Goal: Download file/media

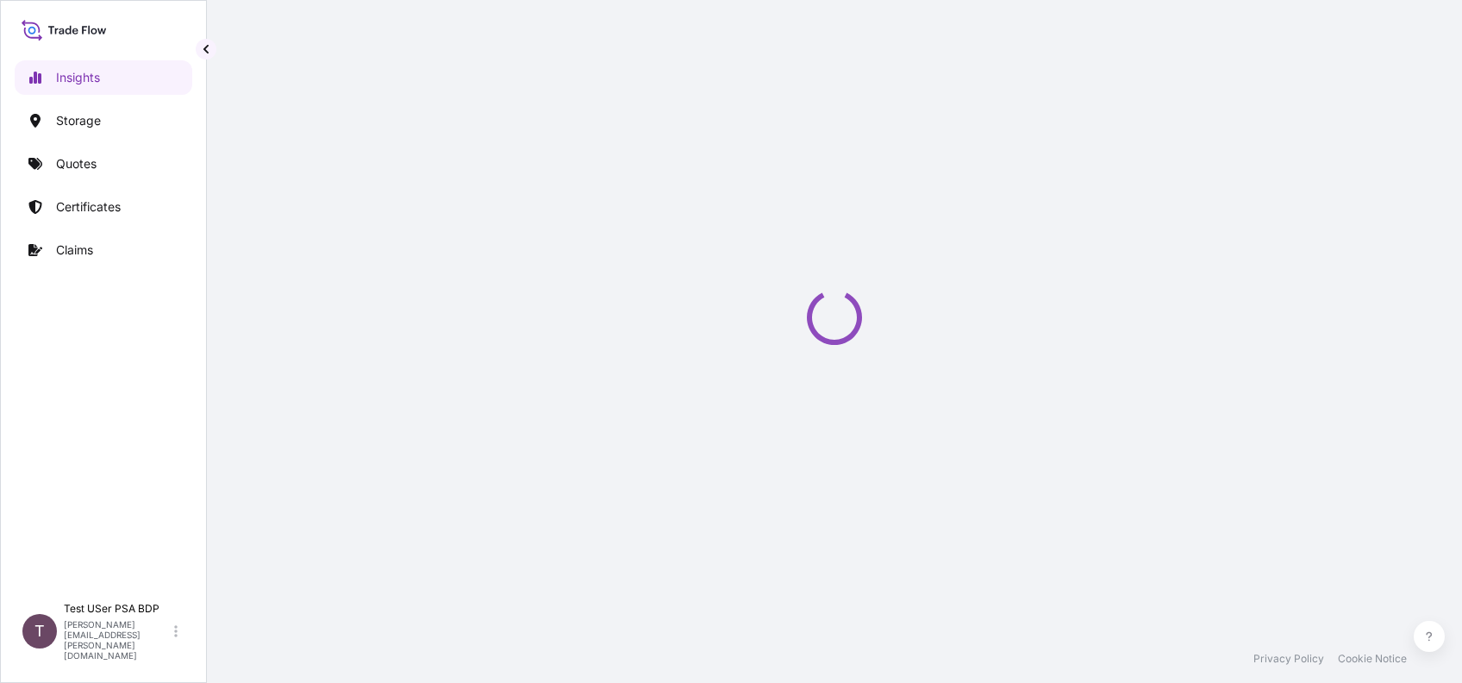
select select "2025"
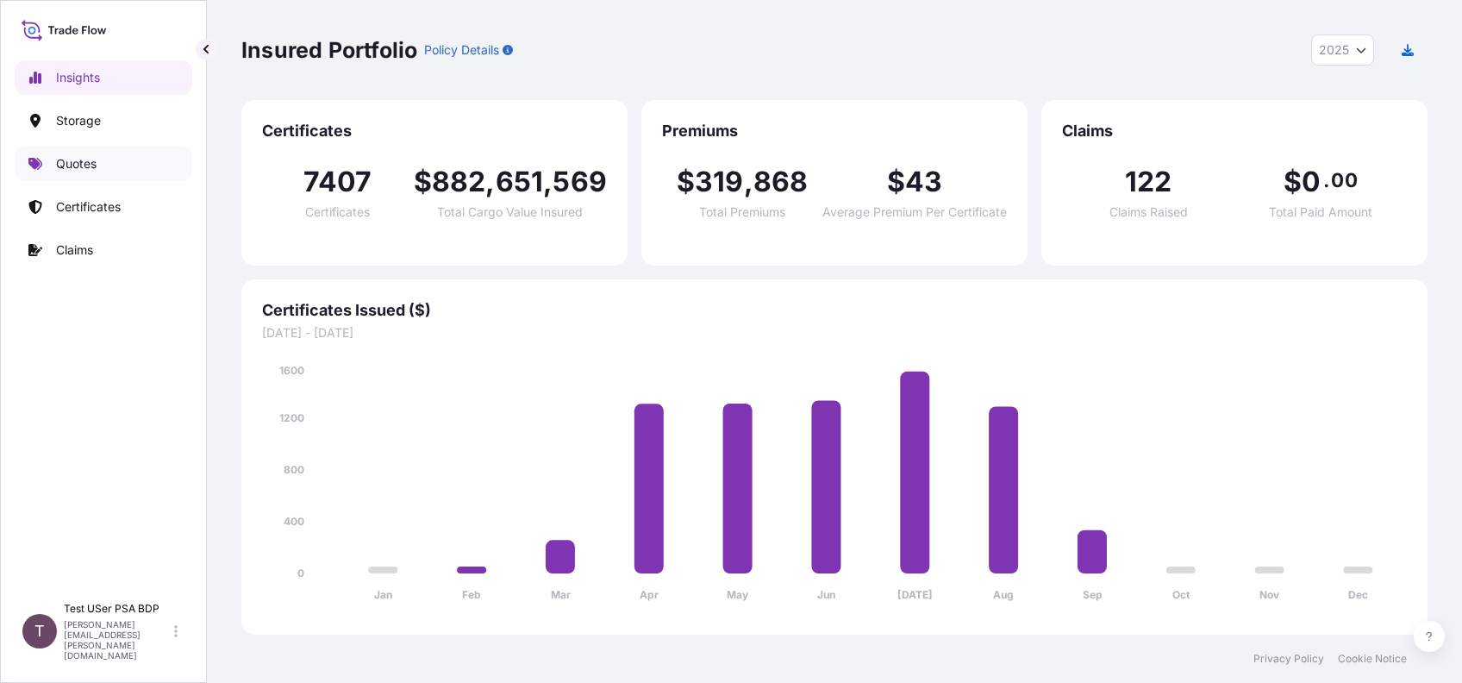
click at [89, 162] on p "Quotes" at bounding box center [76, 163] width 41 height 17
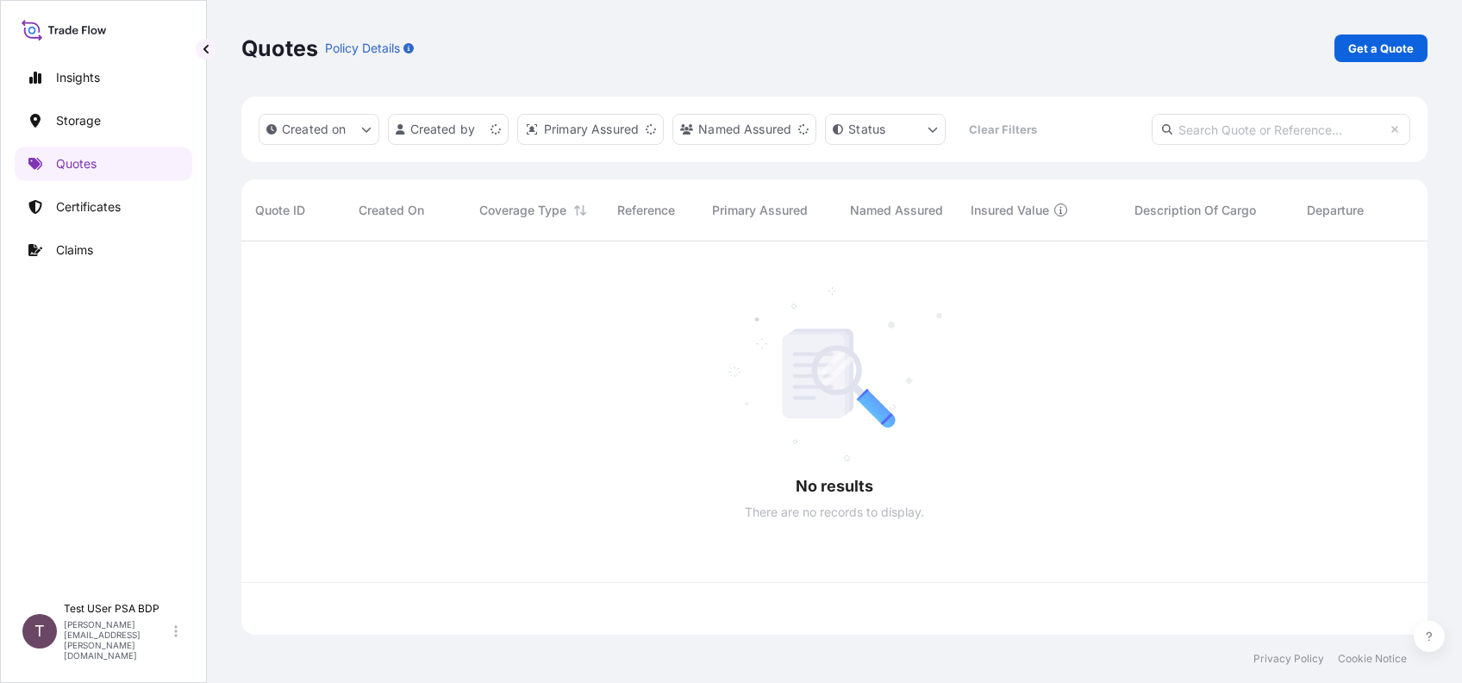
scroll to position [384, 1168]
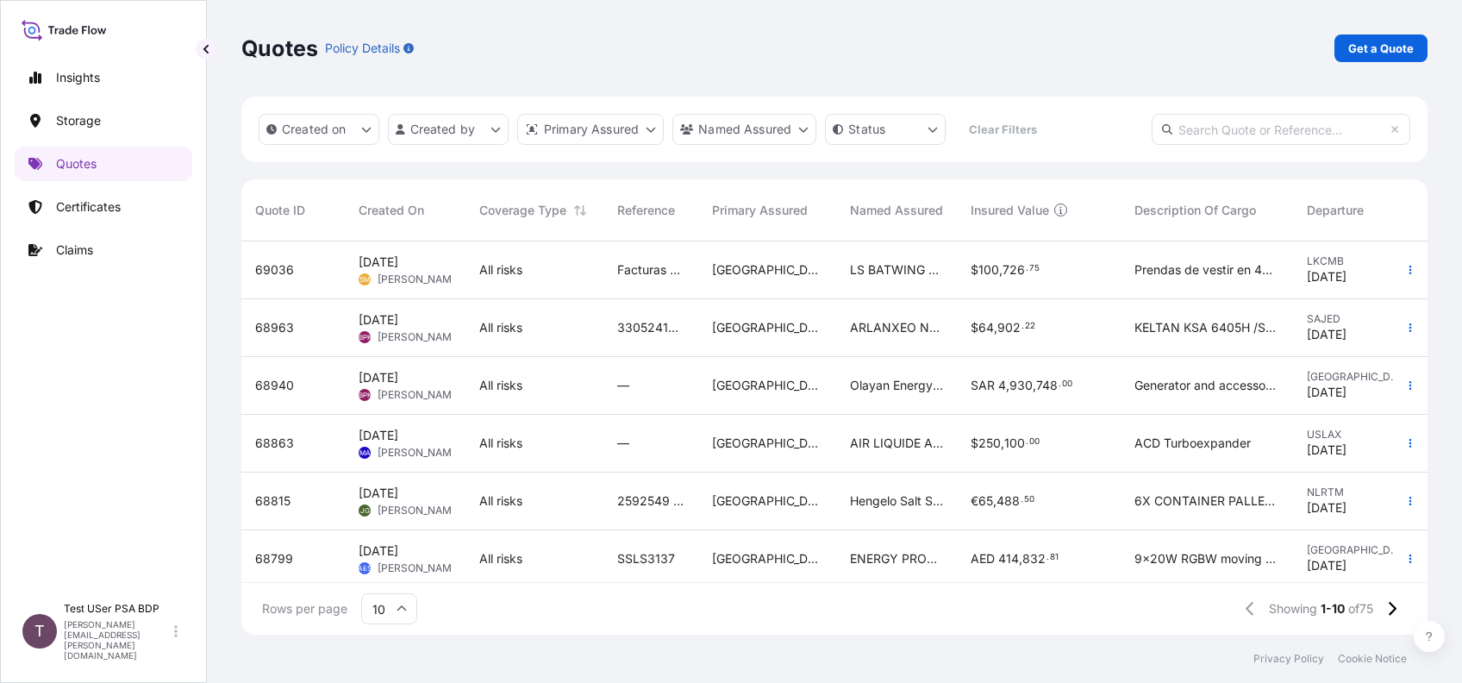
click at [1235, 129] on input "text" at bounding box center [1280, 129] width 259 height 31
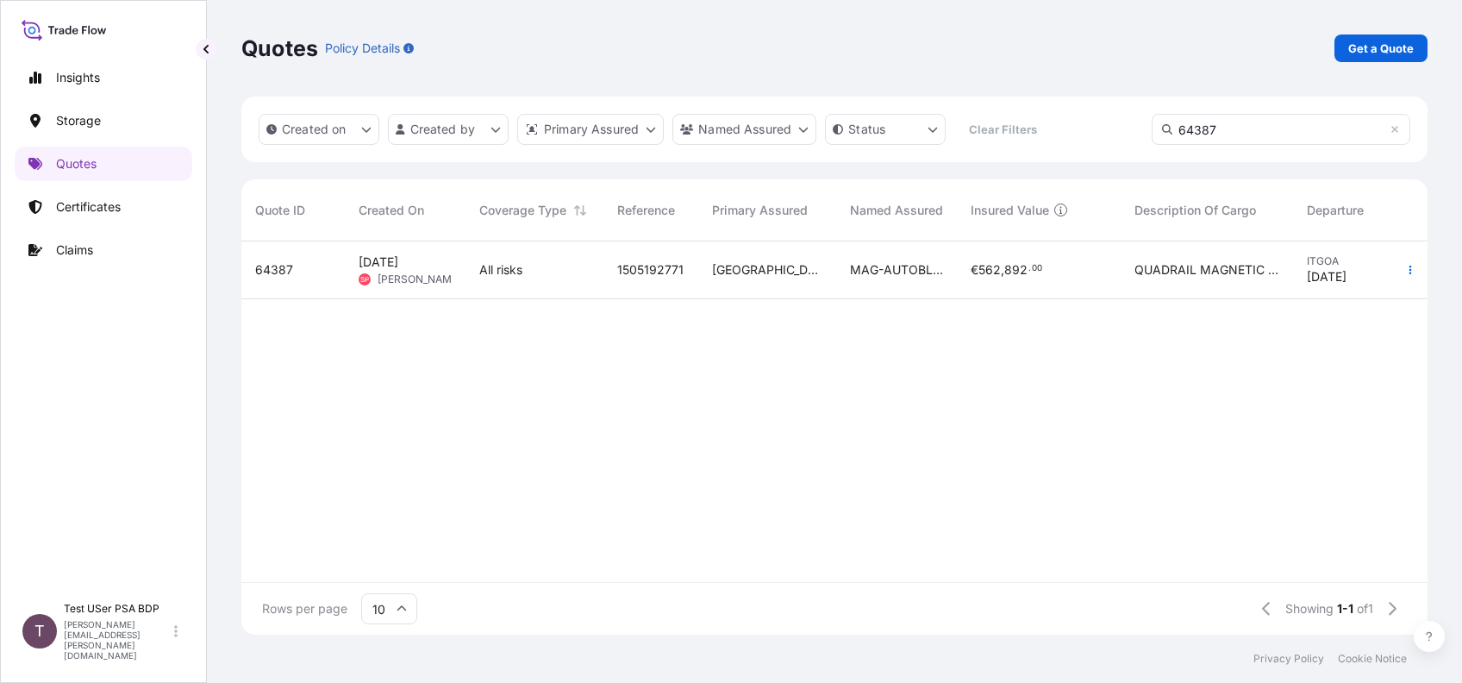
type input "64387"
click at [407, 283] on span "Simona Pagani" at bounding box center [420, 279] width 84 height 14
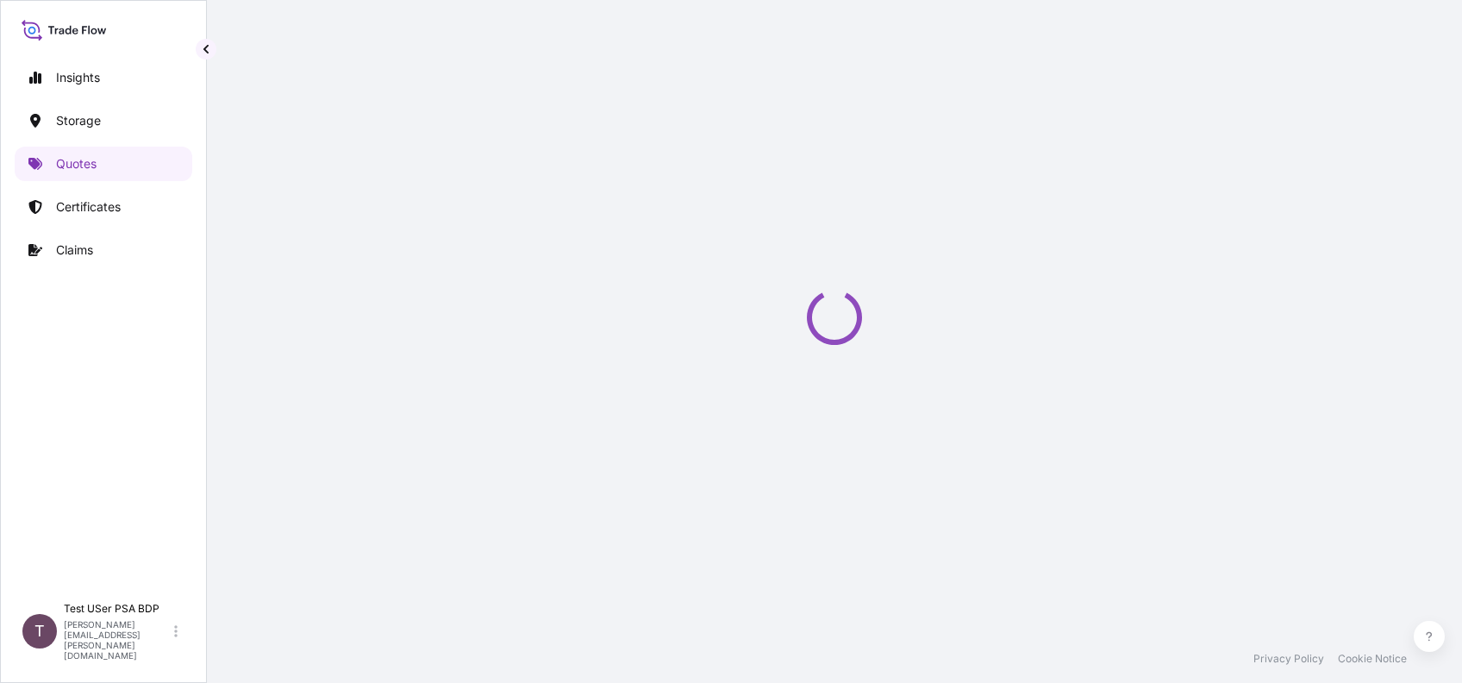
select select "Road / Inland"
select select "Water"
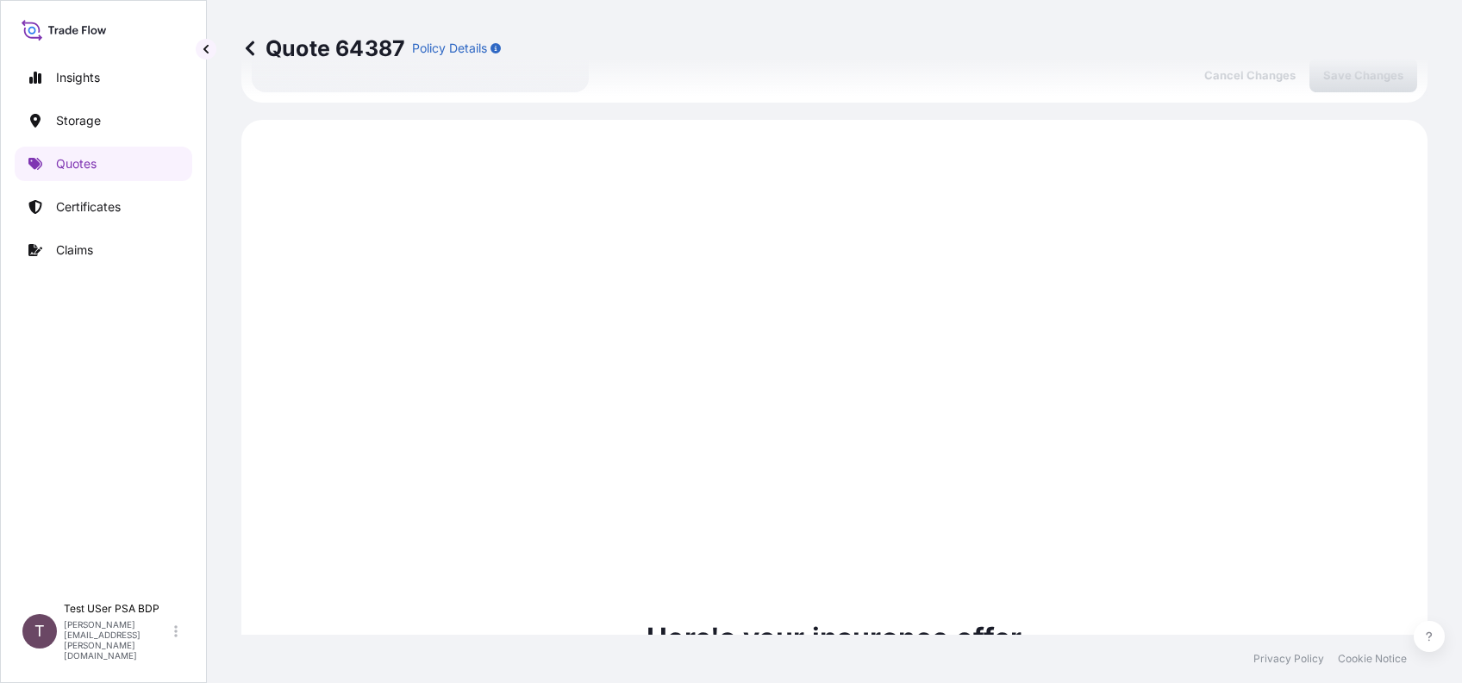
scroll to position [972, 0]
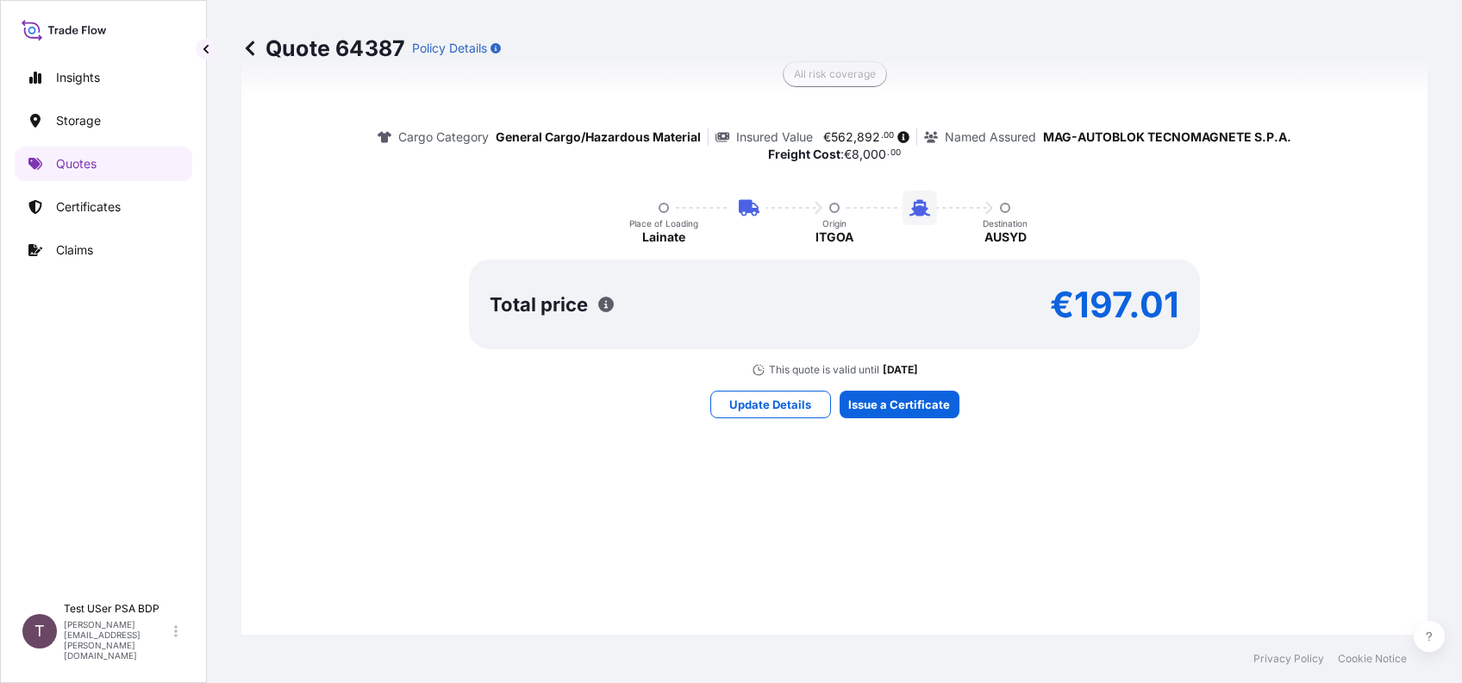
scroll to position [1553, 0]
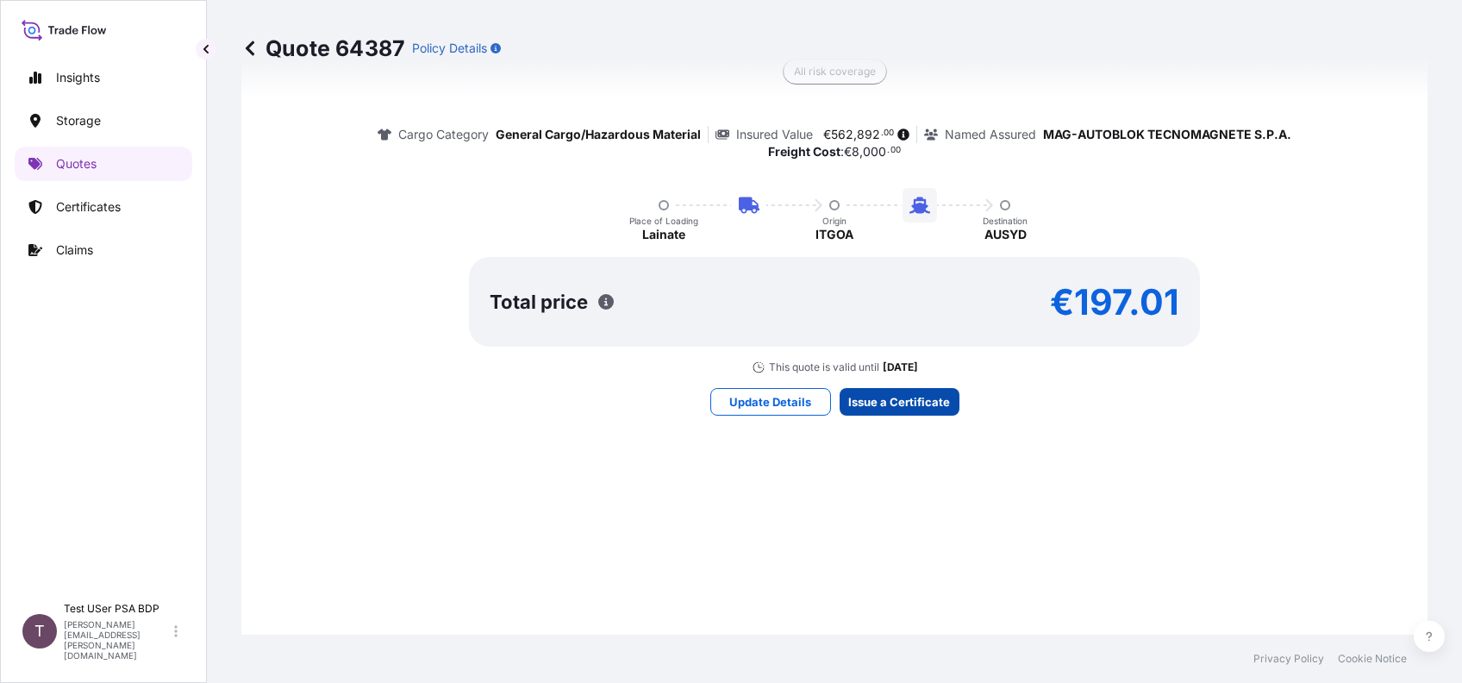
select select "31593"
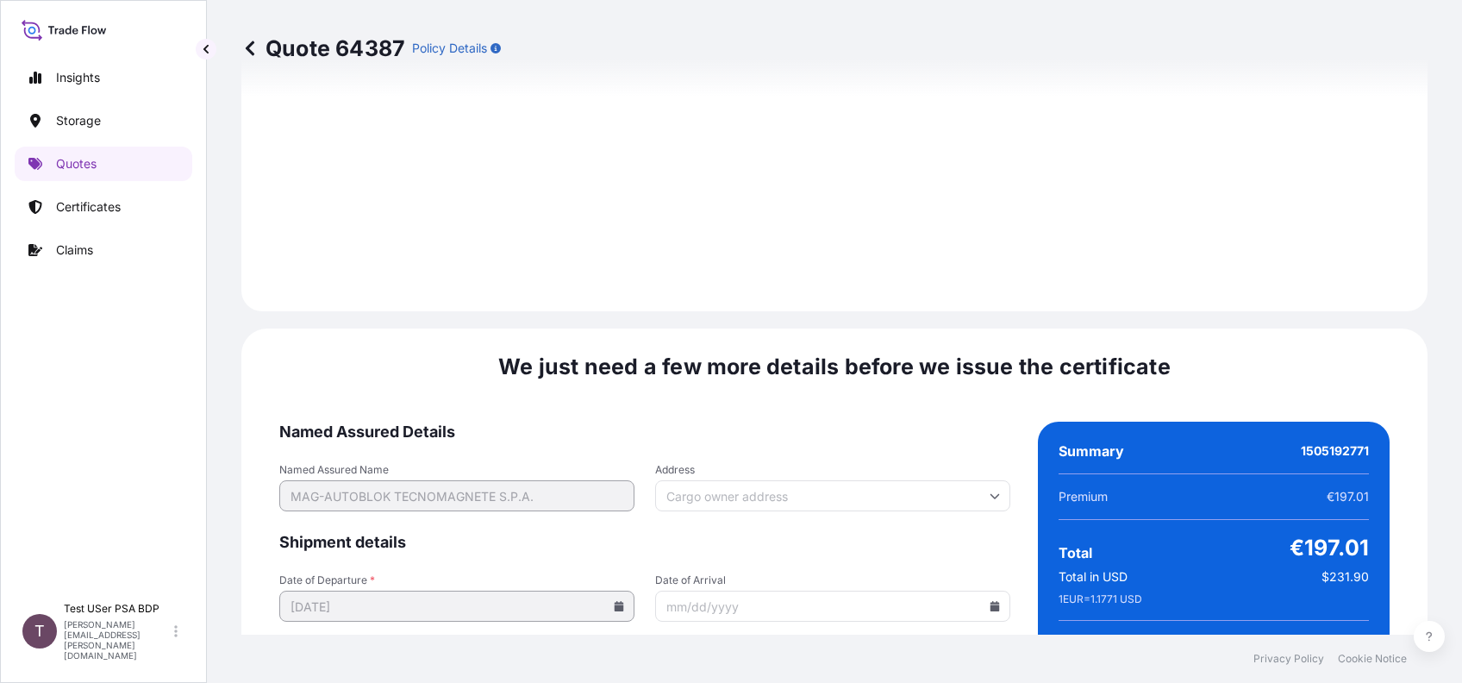
scroll to position [2979, 0]
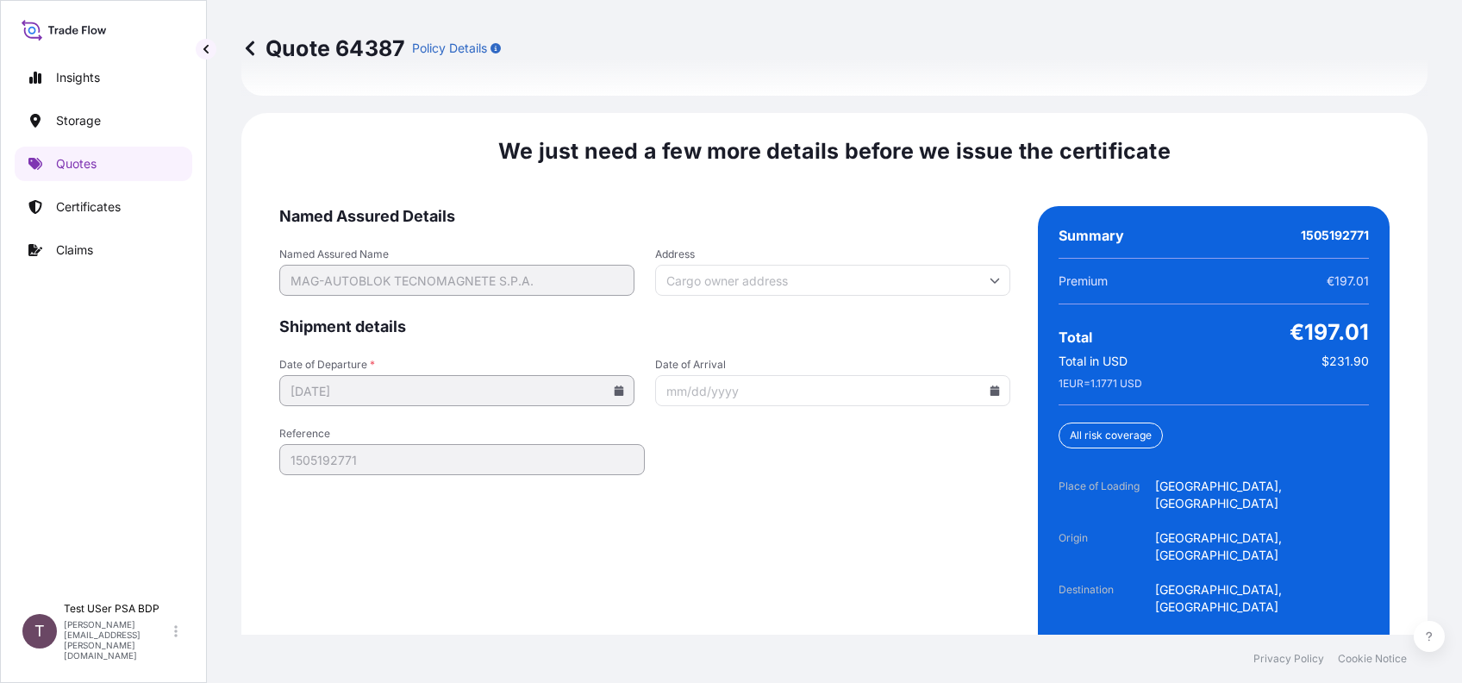
click at [868, 415] on form "Named Assured Details Named Assured Name MAG-AUTOBLOK TECNOMAGNETE S.P.A. Addre…" at bounding box center [644, 447] width 731 height 482
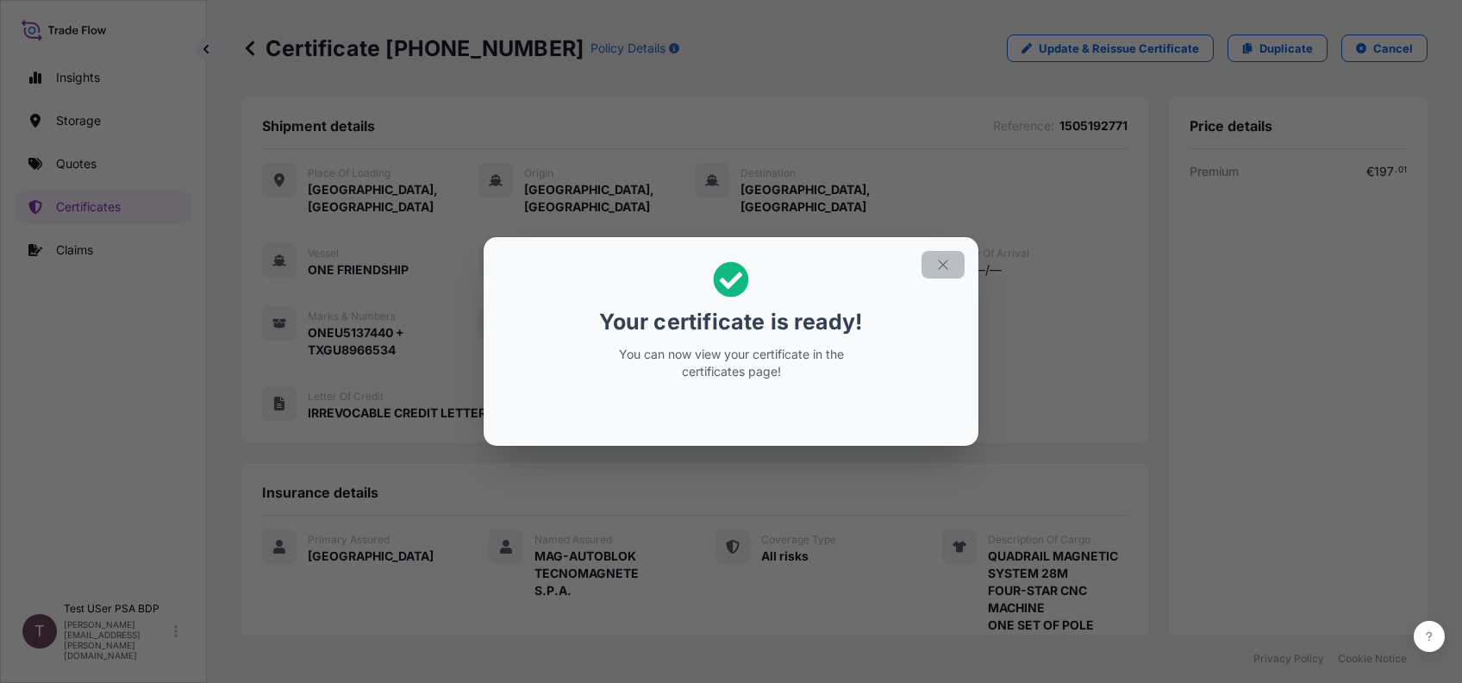
click at [936, 265] on icon "button" at bounding box center [943, 265] width 16 height 16
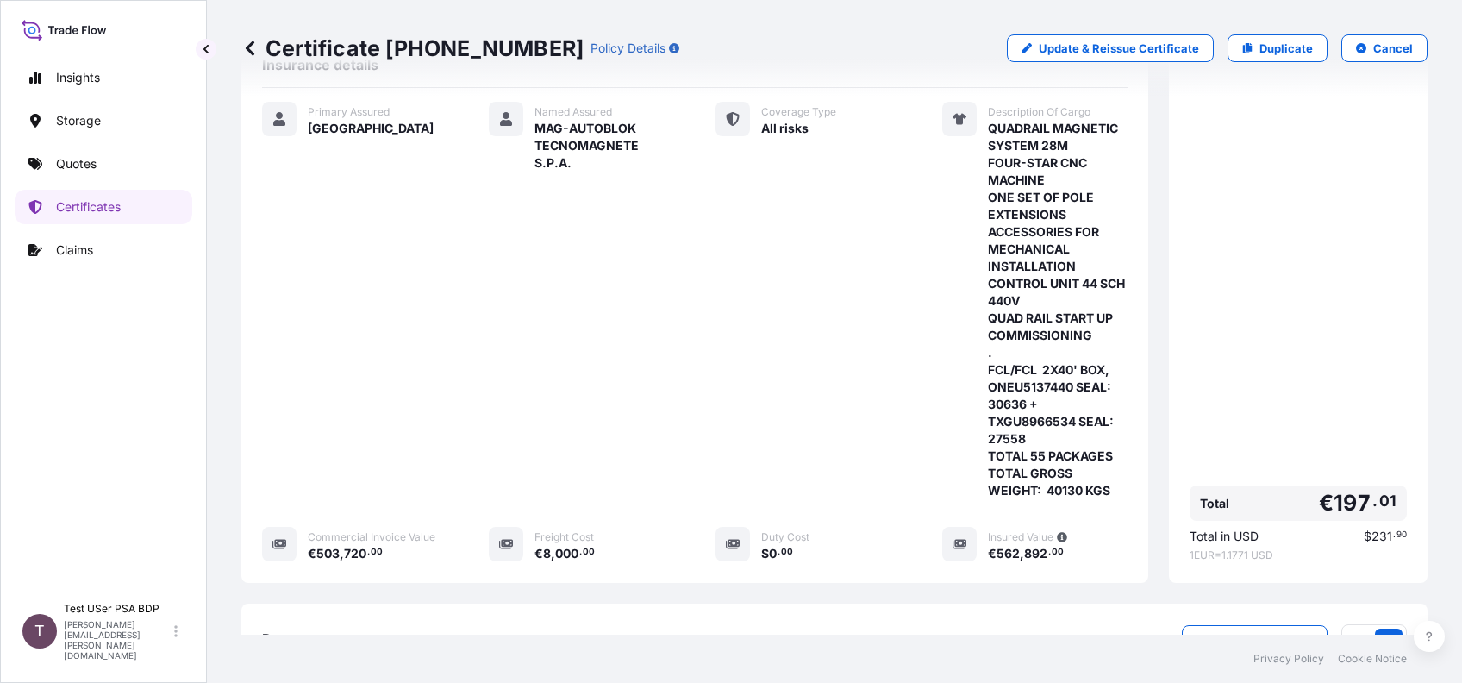
scroll to position [647, 0]
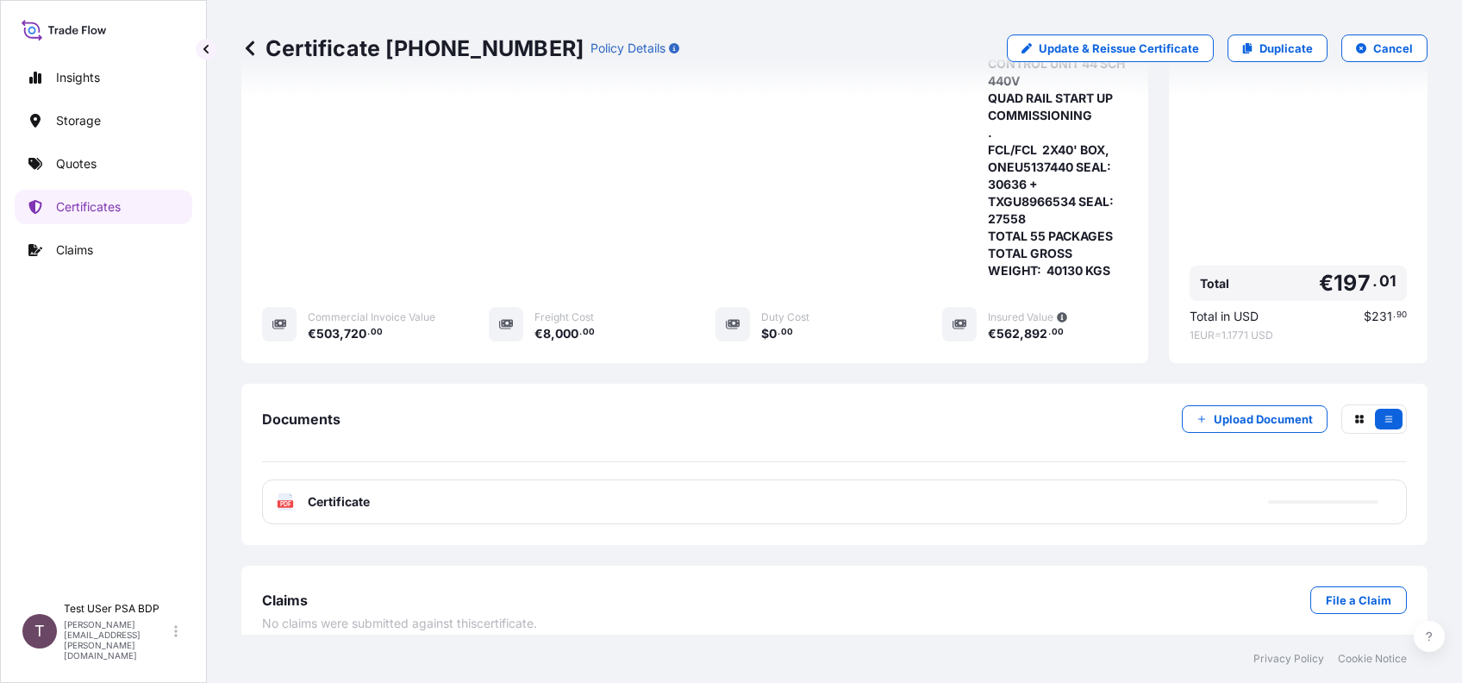
click at [518, 494] on div "PDF Certificate" at bounding box center [834, 501] width 1145 height 45
click at [315, 493] on span "Certificate" at bounding box center [339, 501] width 62 height 17
drag, startPoint x: 323, startPoint y: 143, endPoint x: 309, endPoint y: 484, distance: 341.6
click at [262, 481] on div "PDF Certificate" at bounding box center [834, 501] width 1145 height 45
click at [309, 484] on div "PDF Certificate" at bounding box center [834, 501] width 1145 height 45
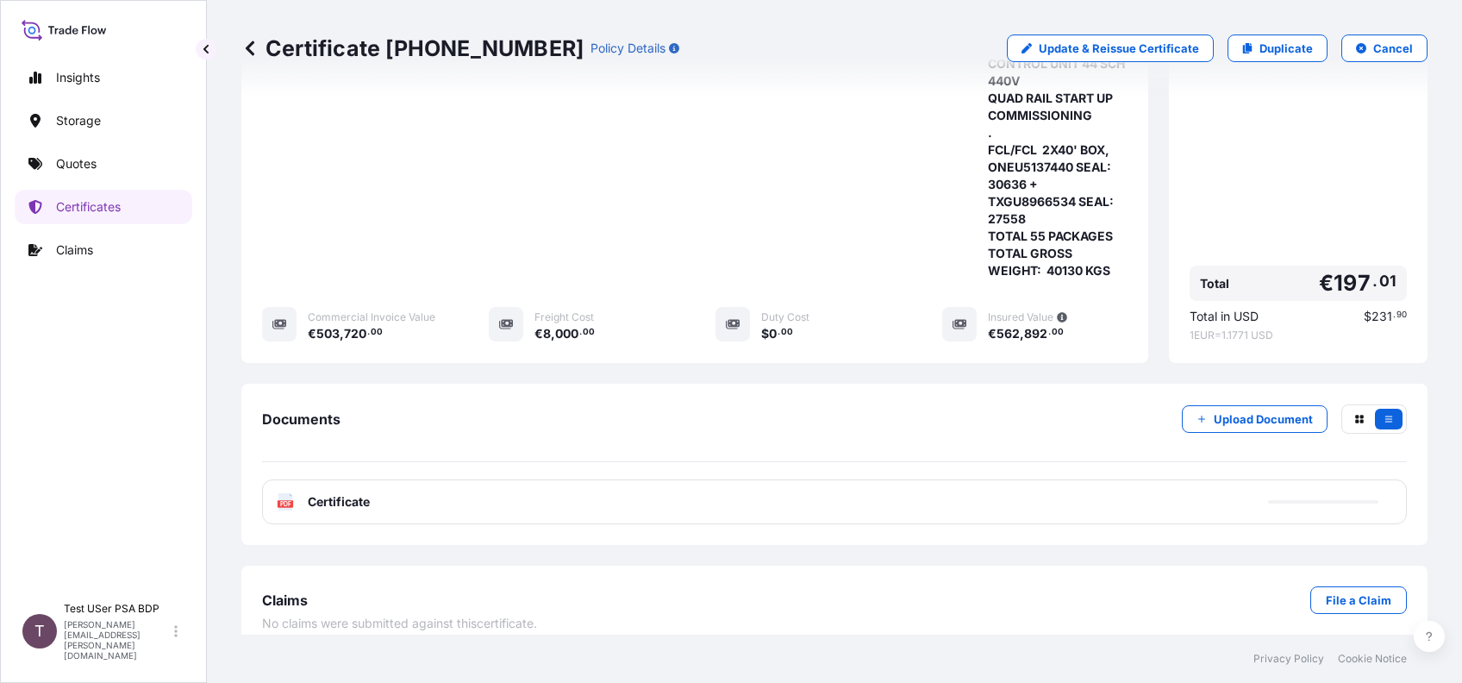
drag, startPoint x: 786, startPoint y: 642, endPoint x: 646, endPoint y: 664, distance: 142.1
click at [627, 643] on footer "Privacy Policy Cookie Notice" at bounding box center [834, 658] width 1255 height 48
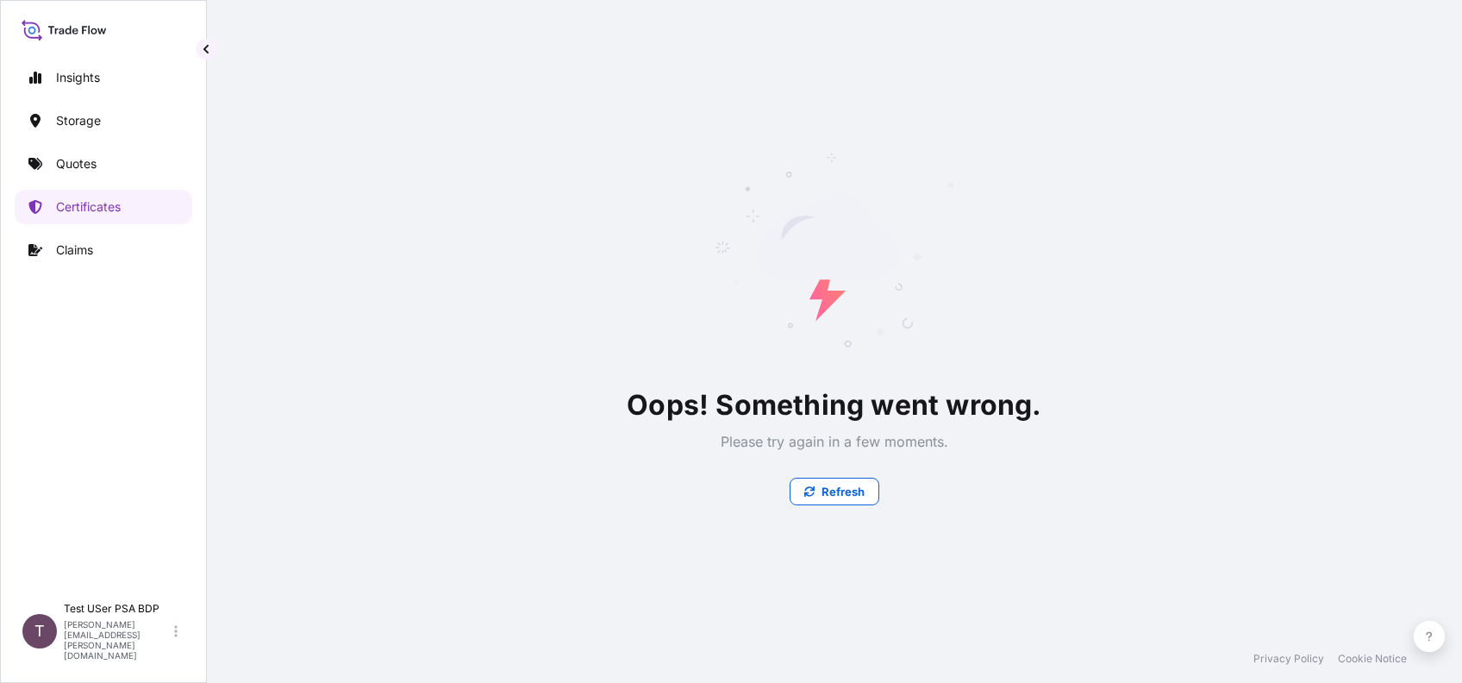
scroll to position [0, 0]
drag, startPoint x: 324, startPoint y: 482, endPoint x: 83, endPoint y: 665, distance: 303.2
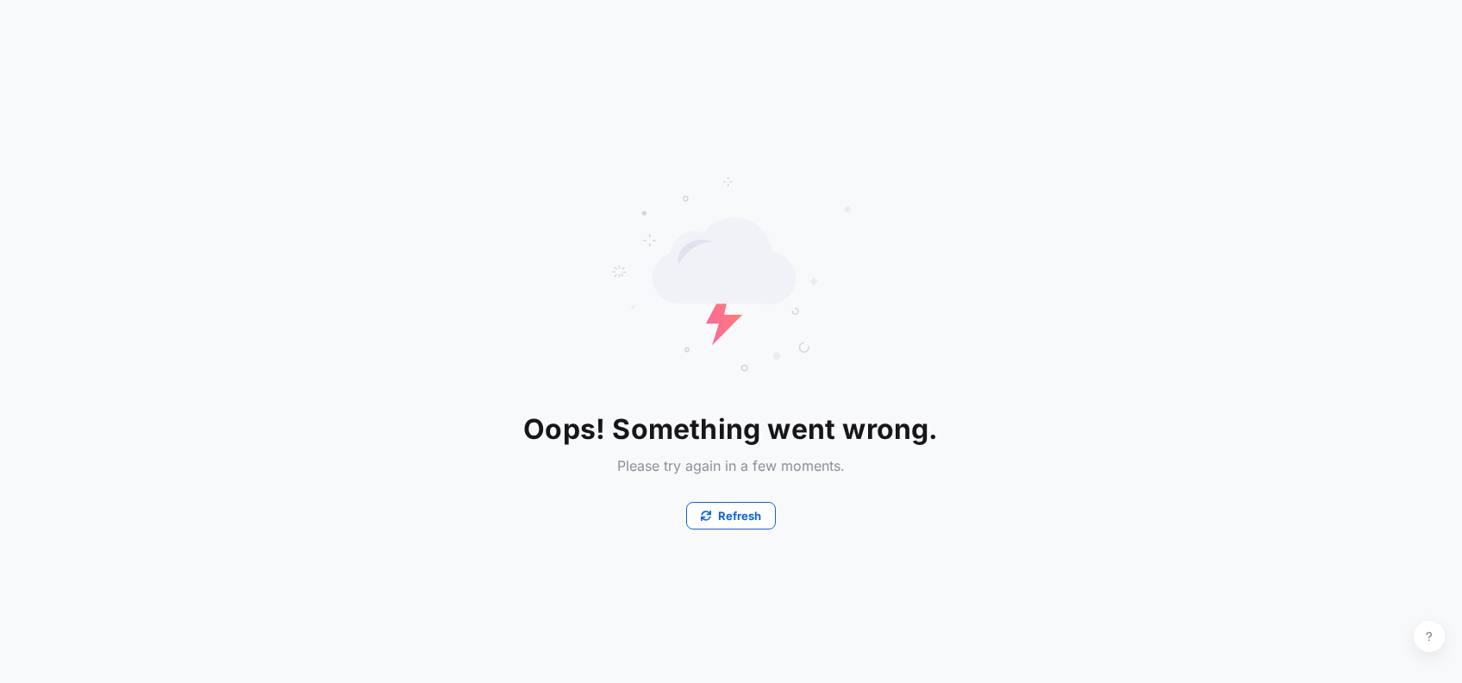
click at [32, 682] on div "Oops! Something went wrong. Please try again in a few moments. Refresh" at bounding box center [731, 341] width 1462 height 683
click at [708, 518] on icon "button" at bounding box center [706, 515] width 10 height 10
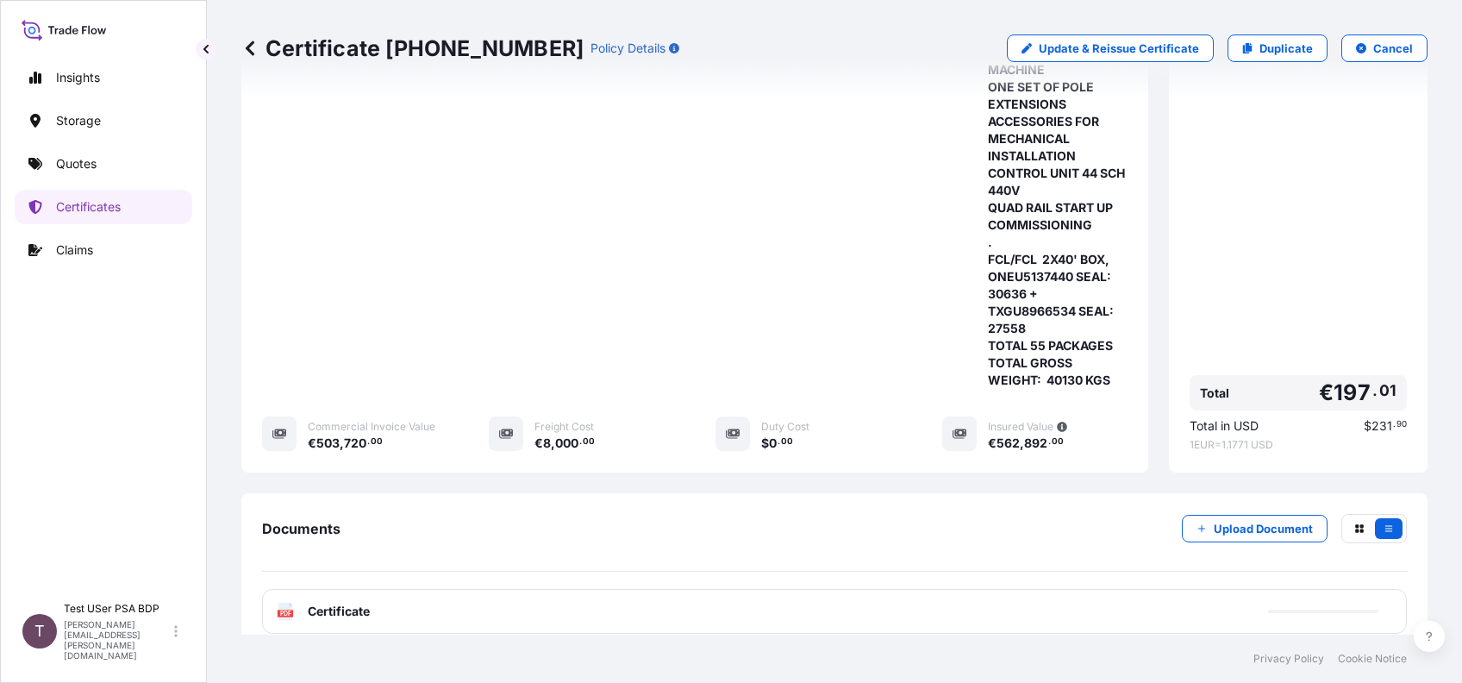
scroll to position [579, 0]
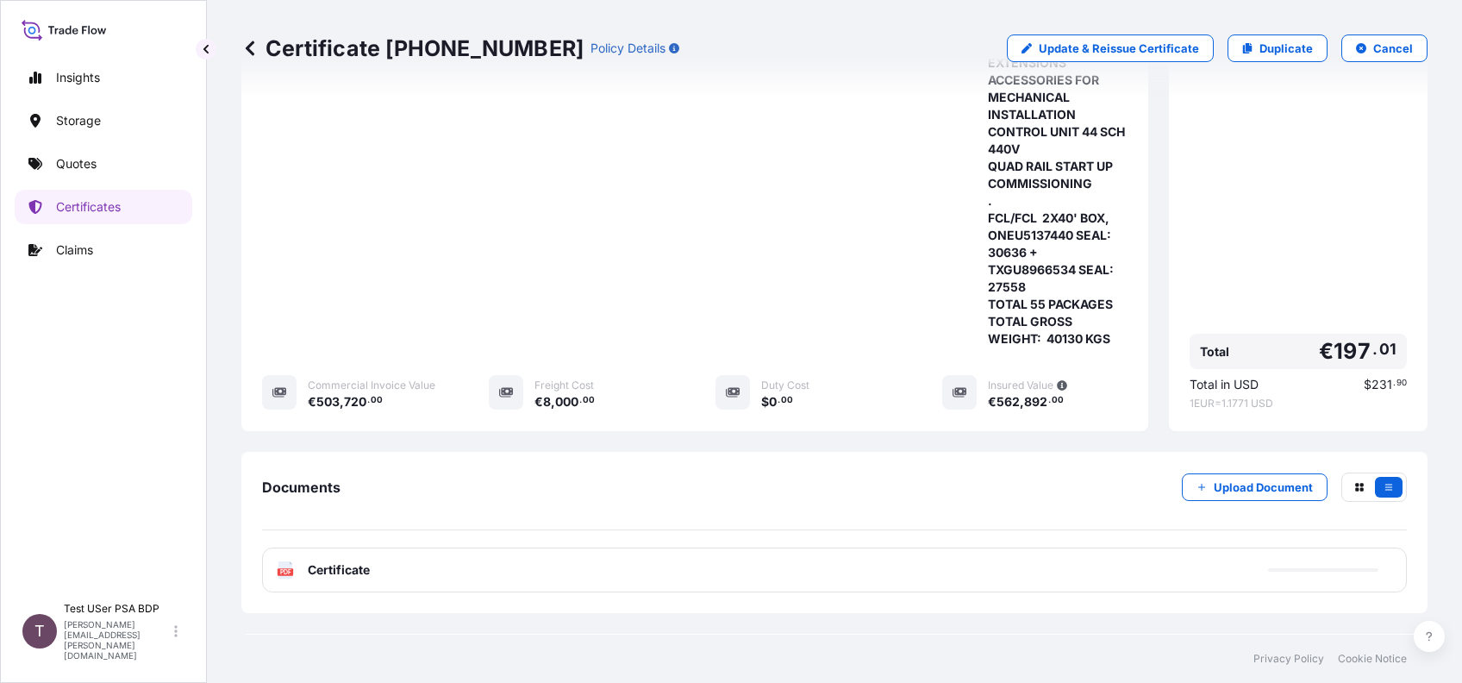
click at [320, 561] on span "Certificate" at bounding box center [339, 569] width 62 height 17
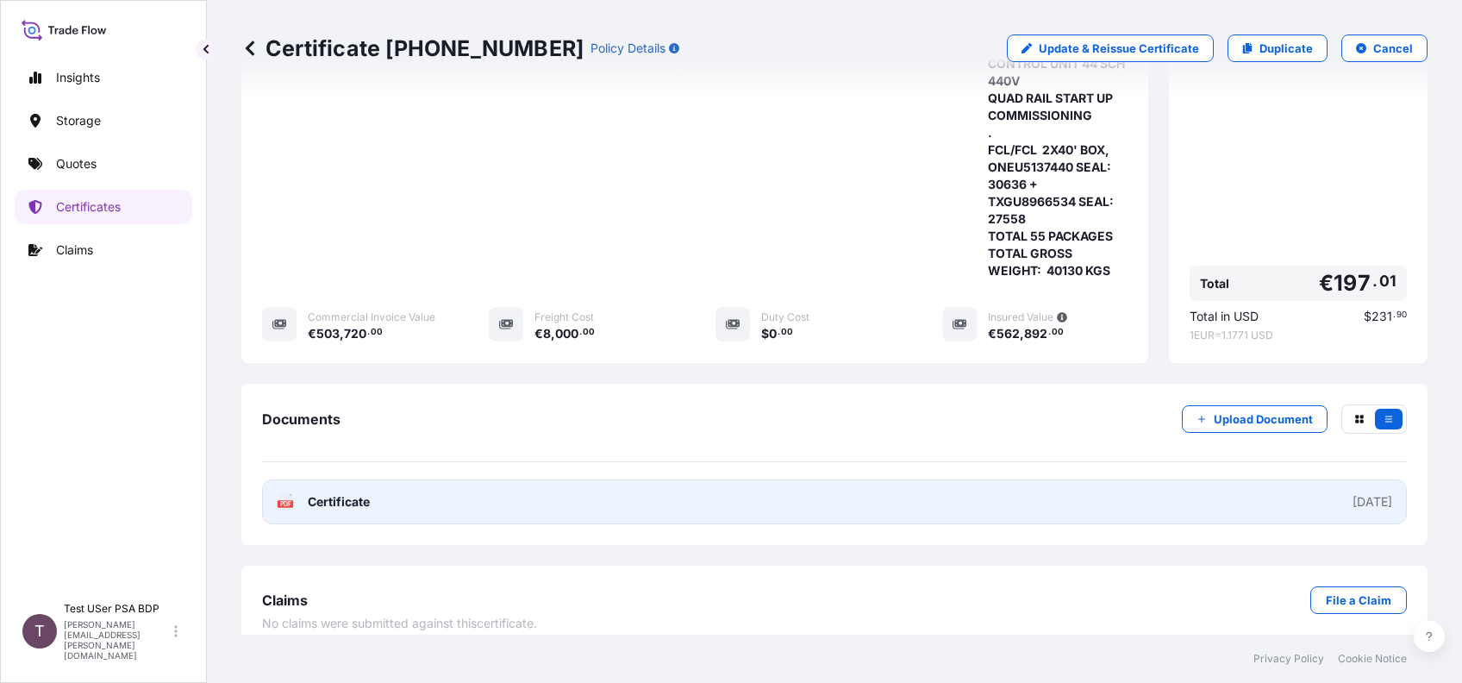
click at [329, 493] on span "Certificate" at bounding box center [339, 501] width 62 height 17
click at [319, 493] on span "Certificate" at bounding box center [339, 501] width 62 height 17
click at [340, 493] on span "Certificate" at bounding box center [339, 501] width 62 height 17
click at [303, 493] on div "PDF Certificate" at bounding box center [323, 501] width 93 height 17
click at [359, 493] on span "Certificate" at bounding box center [339, 501] width 62 height 17
